Goal: Find specific page/section: Find specific page/section

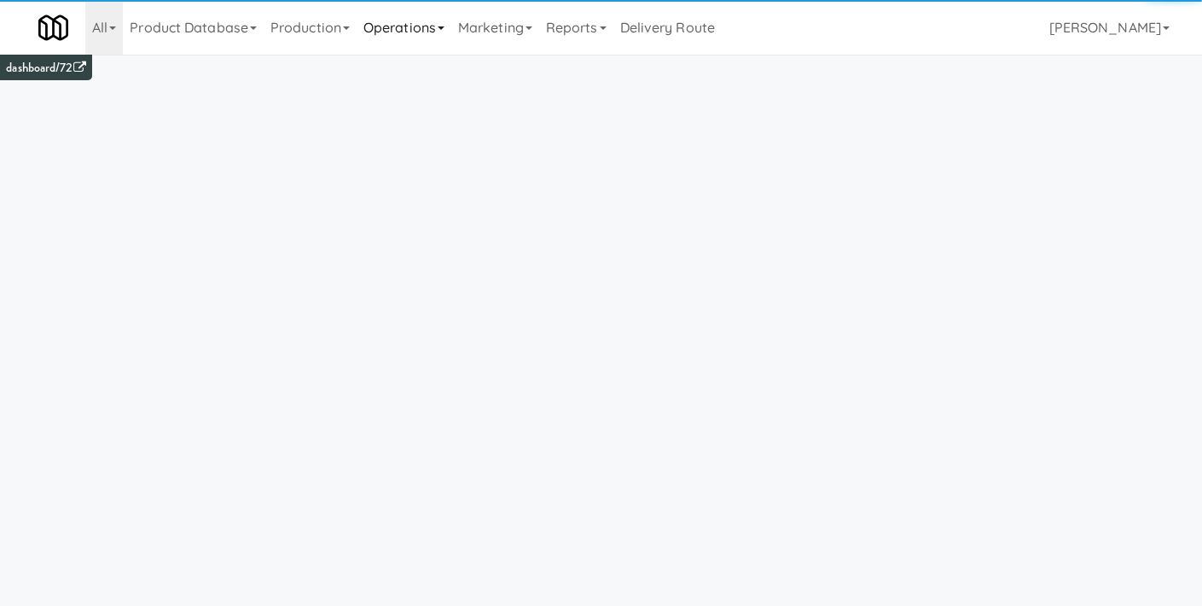
click at [406, 33] on link "Operations" at bounding box center [404, 27] width 95 height 55
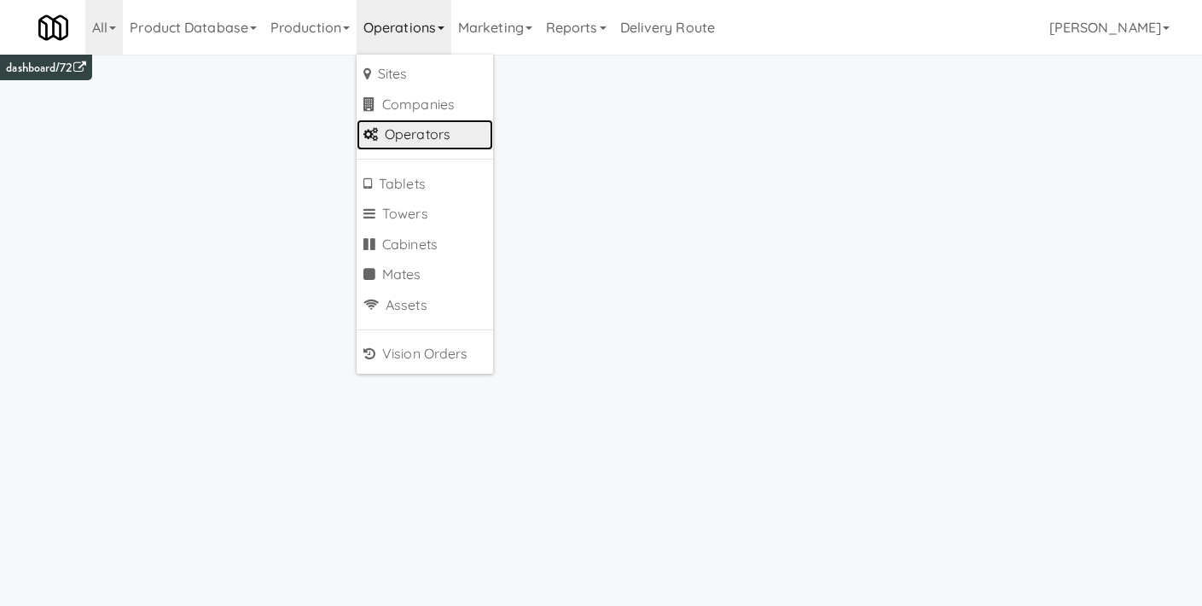
click at [410, 132] on link "Operators" at bounding box center [425, 134] width 136 height 31
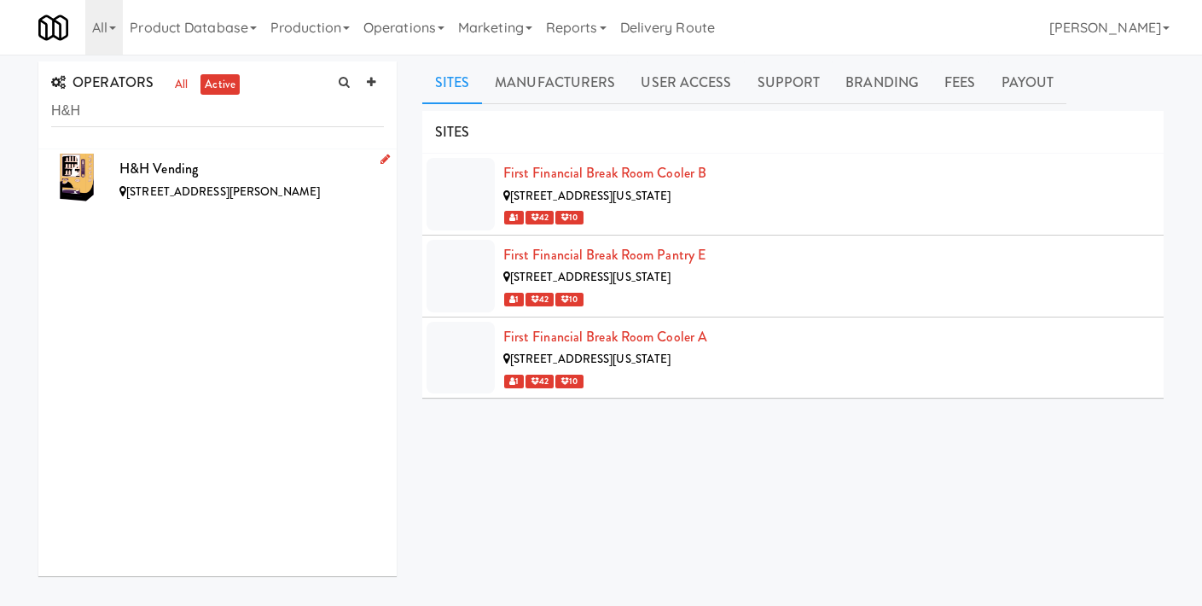
type input "H&H"
click at [217, 183] on span "[STREET_ADDRESS][PERSON_NAME]" at bounding box center [223, 191] width 194 height 16
